Goal: Navigation & Orientation: Find specific page/section

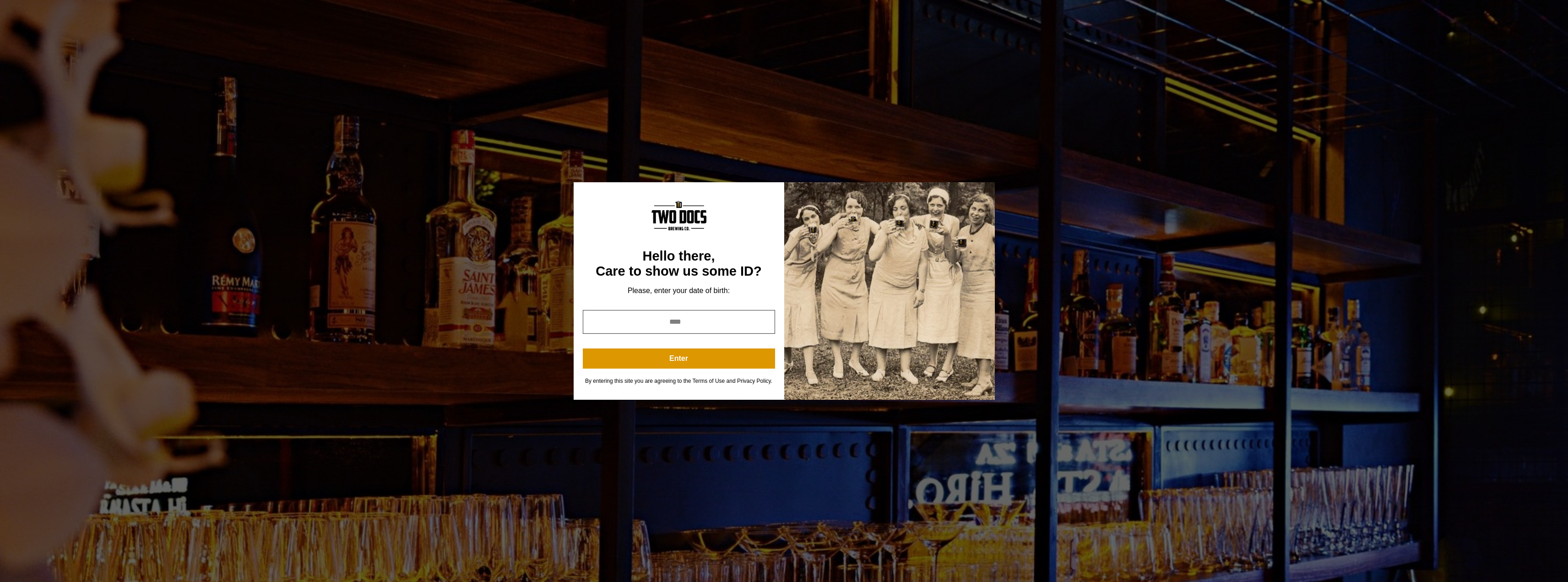
click at [655, 324] on input "year" at bounding box center [679, 321] width 192 height 24
type input "****"
click at [738, 359] on button "Enter" at bounding box center [679, 358] width 192 height 20
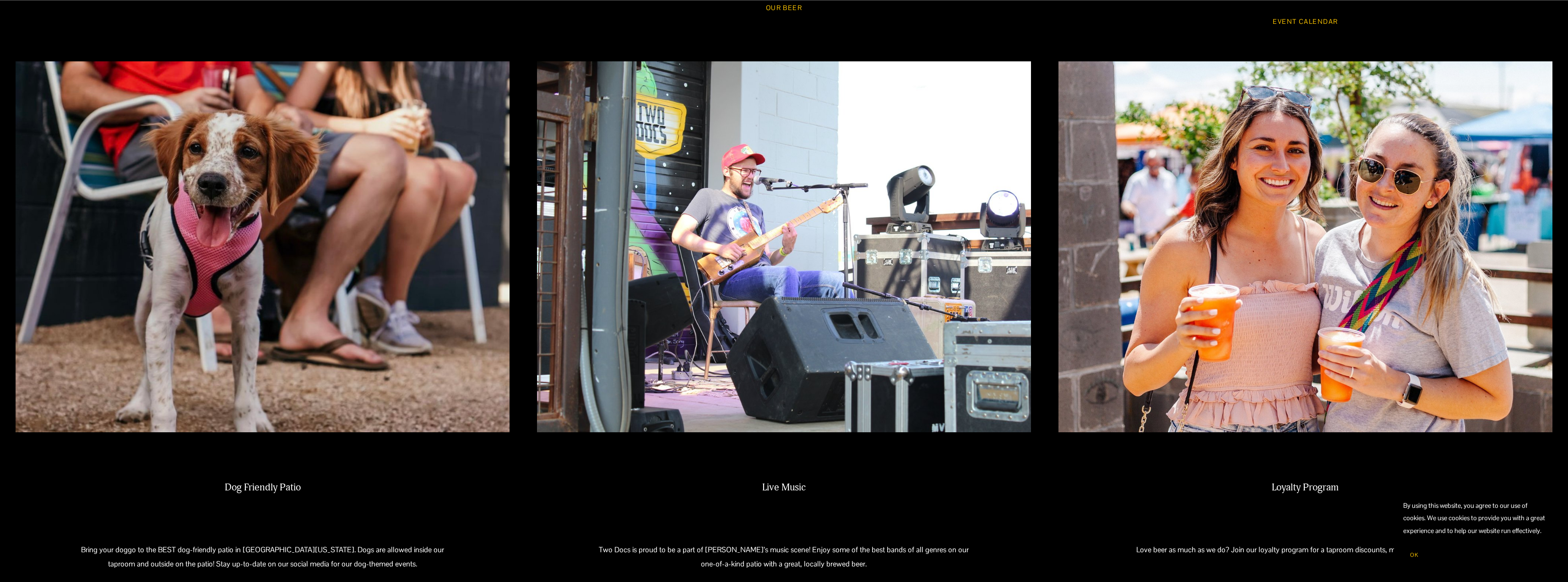
scroll to position [1190, 0]
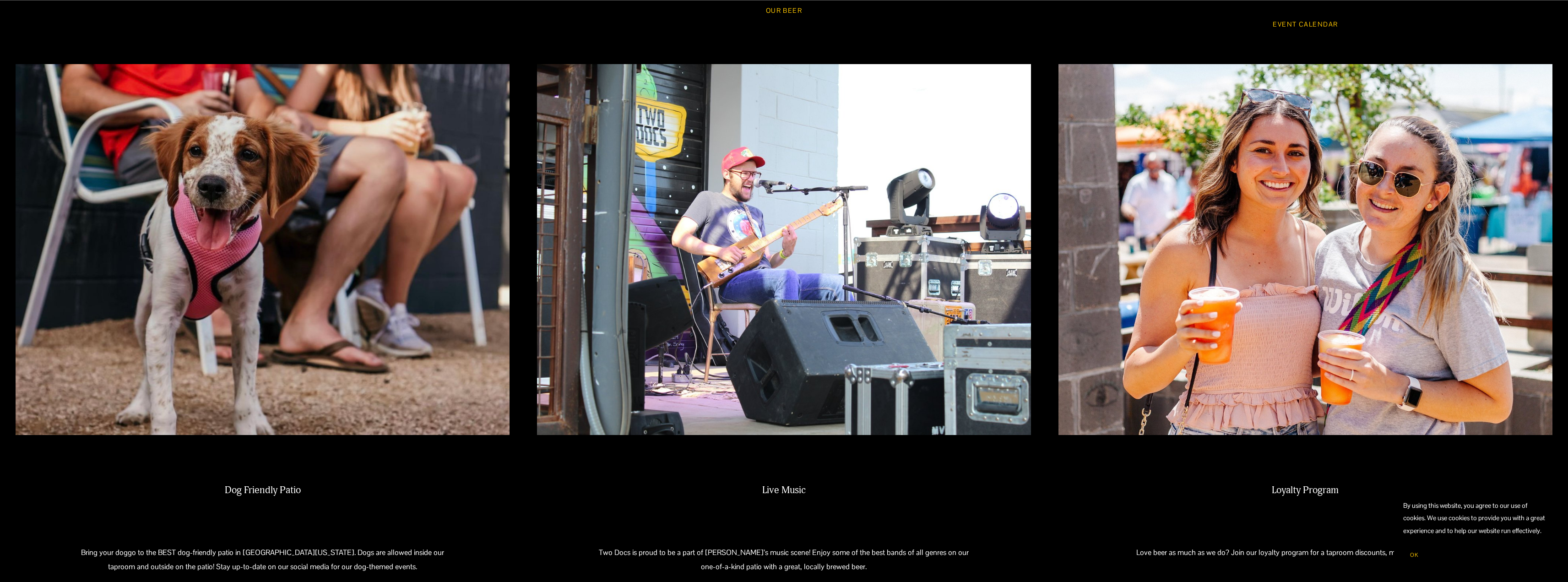
click at [354, 285] on img at bounding box center [263, 249] width 494 height 371
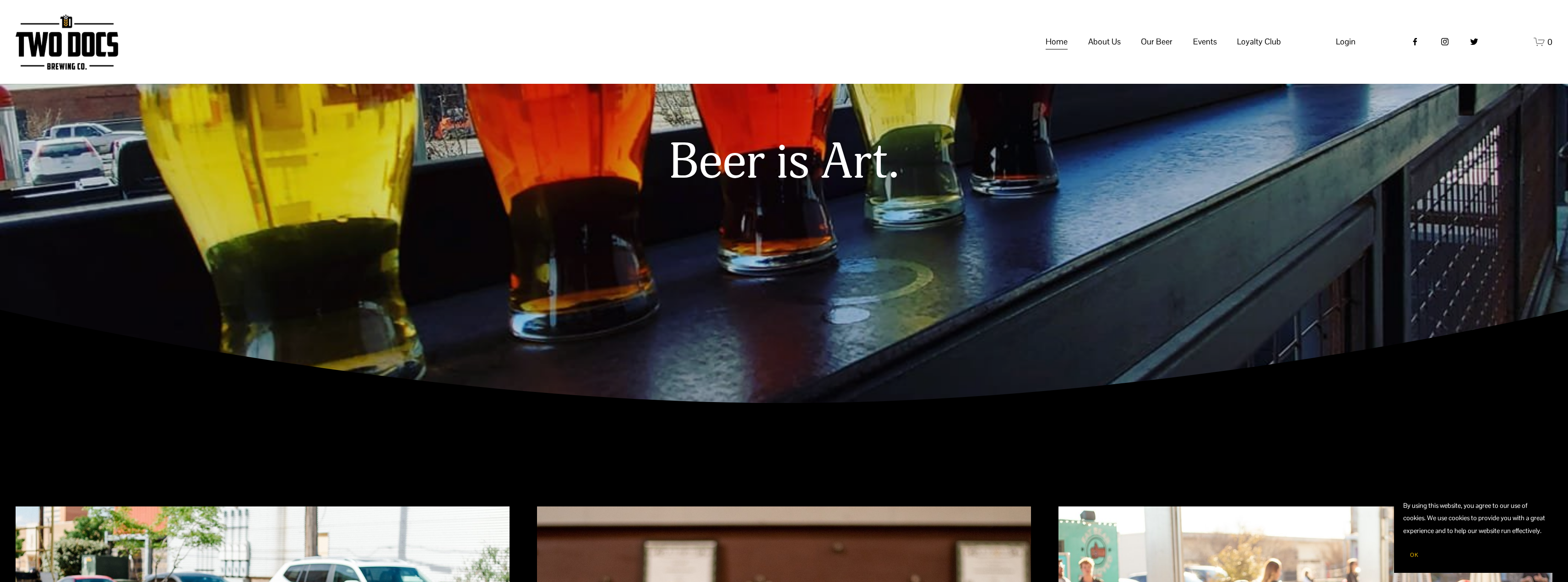
scroll to position [0, 0]
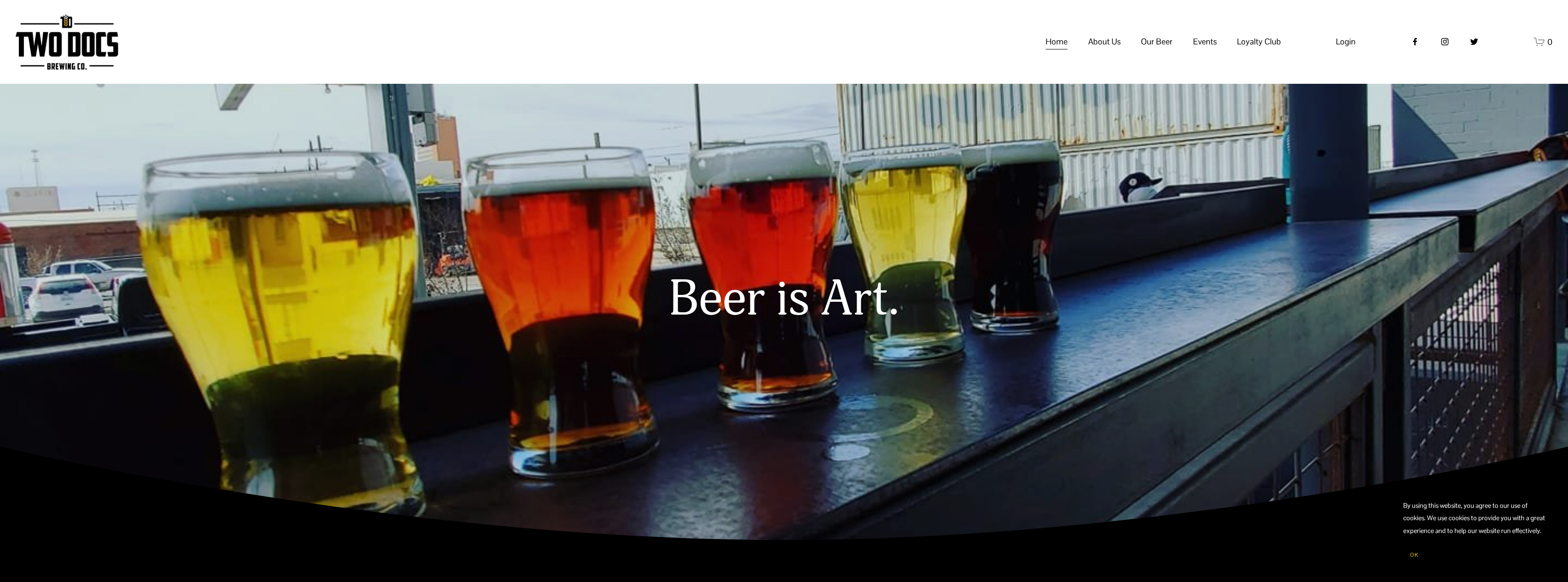
click at [0, 0] on span "Our Mission" at bounding box center [0, 0] width 0 height 0
click at [0, 0] on span "Raiderland RED" at bounding box center [0, 0] width 0 height 0
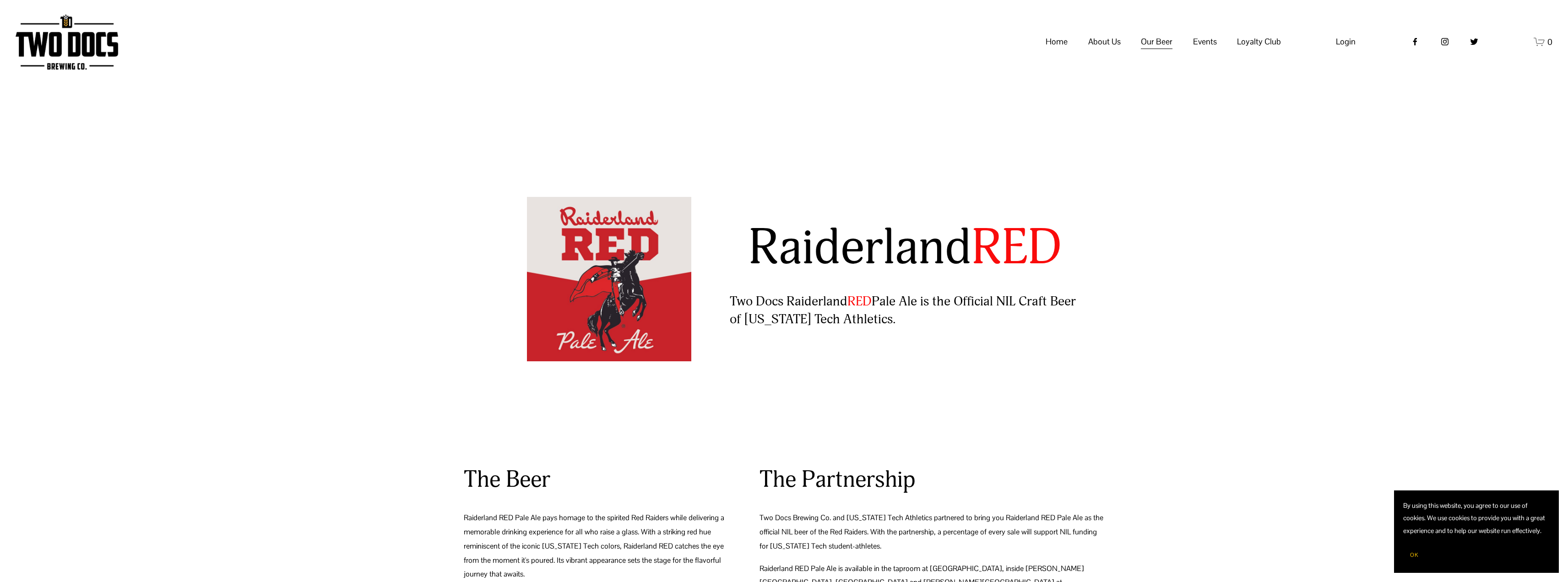
click at [0, 0] on span "Calendar" at bounding box center [0, 0] width 0 height 0
